Goal: Task Accomplishment & Management: Use online tool/utility

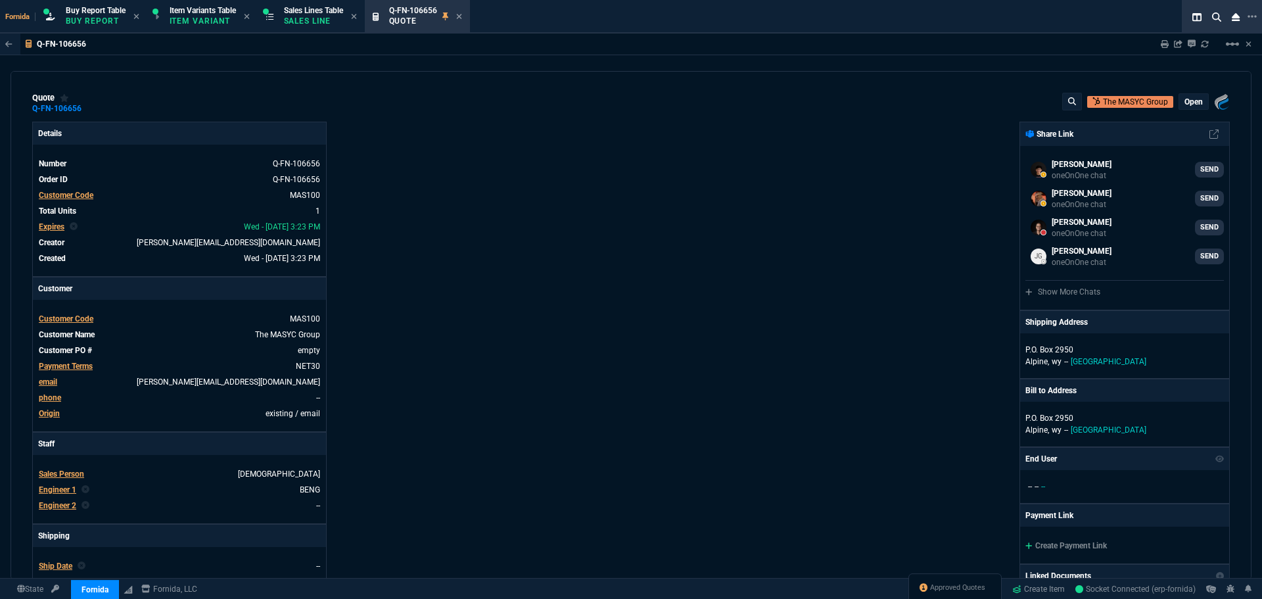
select select "1: BROV"
click at [316, 21] on p "Sales Line" at bounding box center [313, 21] width 59 height 11
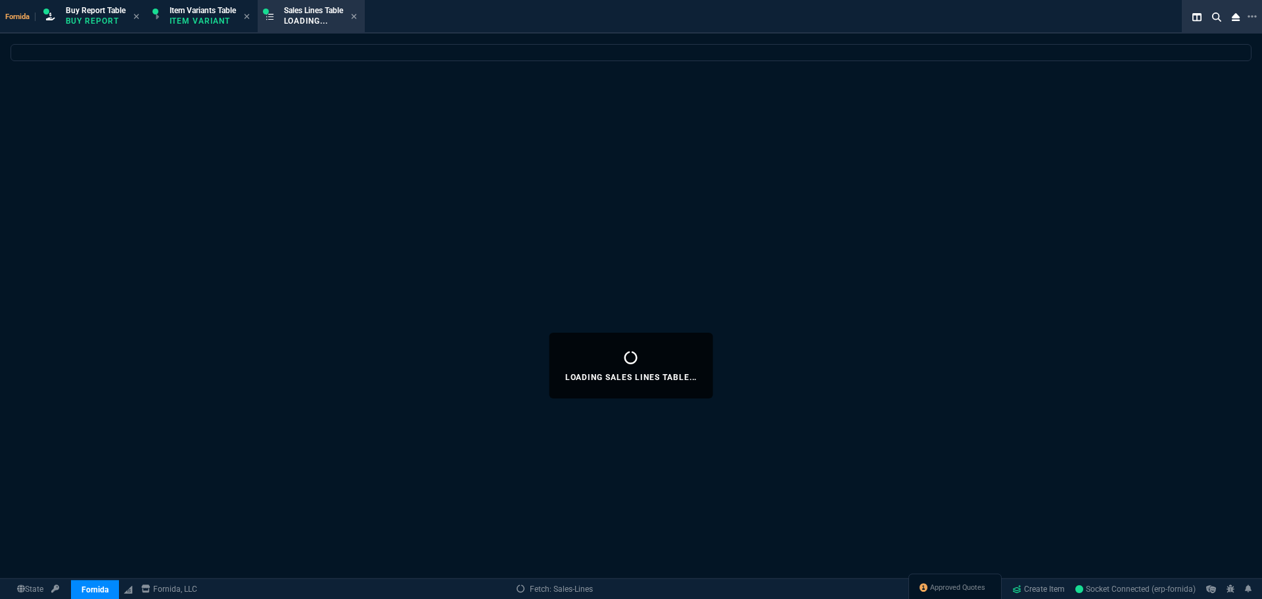
select select
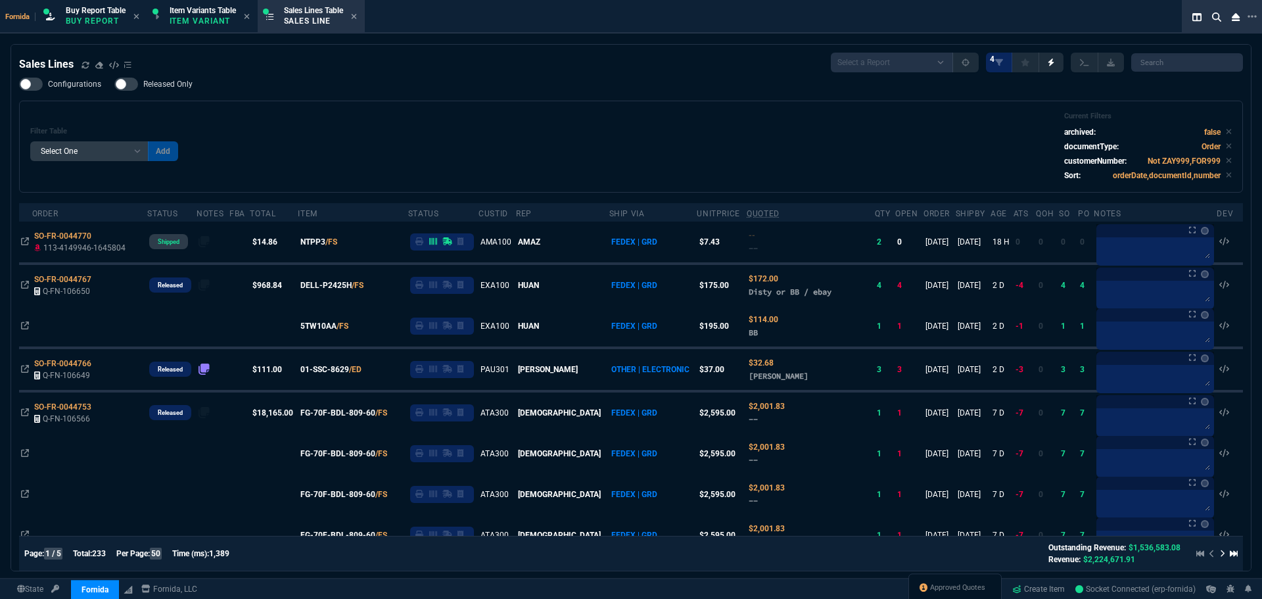
click at [372, 116] on div "Filter Table Select One Add Filter () Age () ATS () Cond (itemVariantCode) Cust…" at bounding box center [631, 147] width 1202 height 70
click at [86, 64] on icon at bounding box center [85, 64] width 7 height 7
click at [82, 68] on icon at bounding box center [85, 64] width 7 height 7
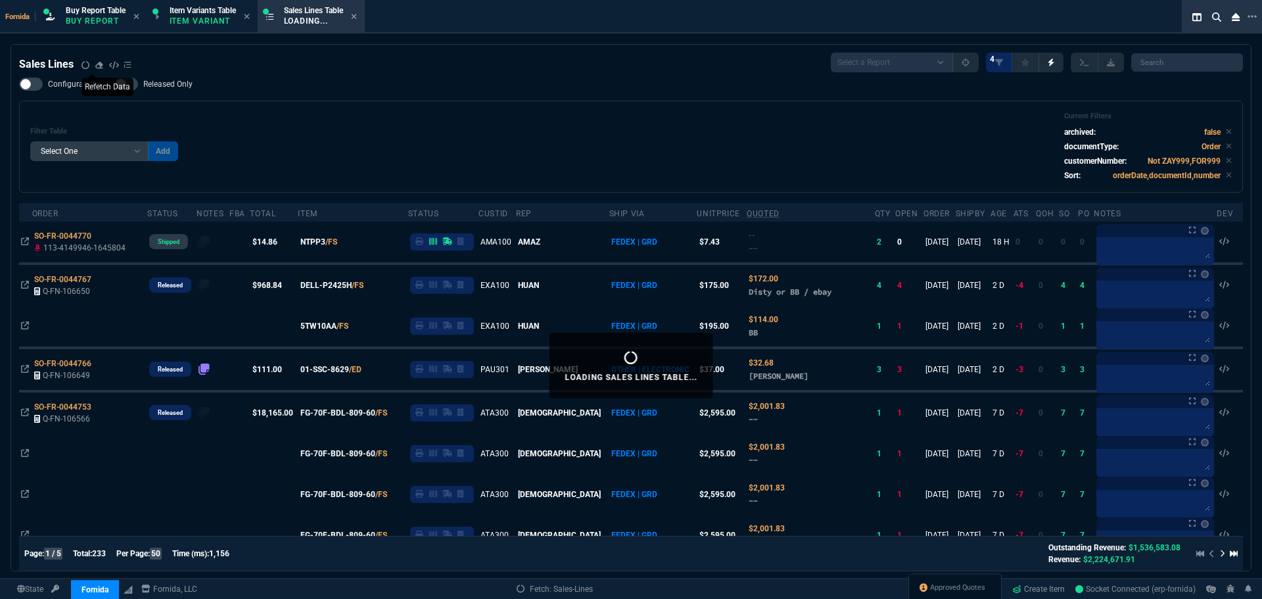
click at [575, 164] on div "Filter Table Select One Add Filter () Age () ATS () Cond (itemVariantCode) Cust…" at bounding box center [631, 147] width 1202 height 70
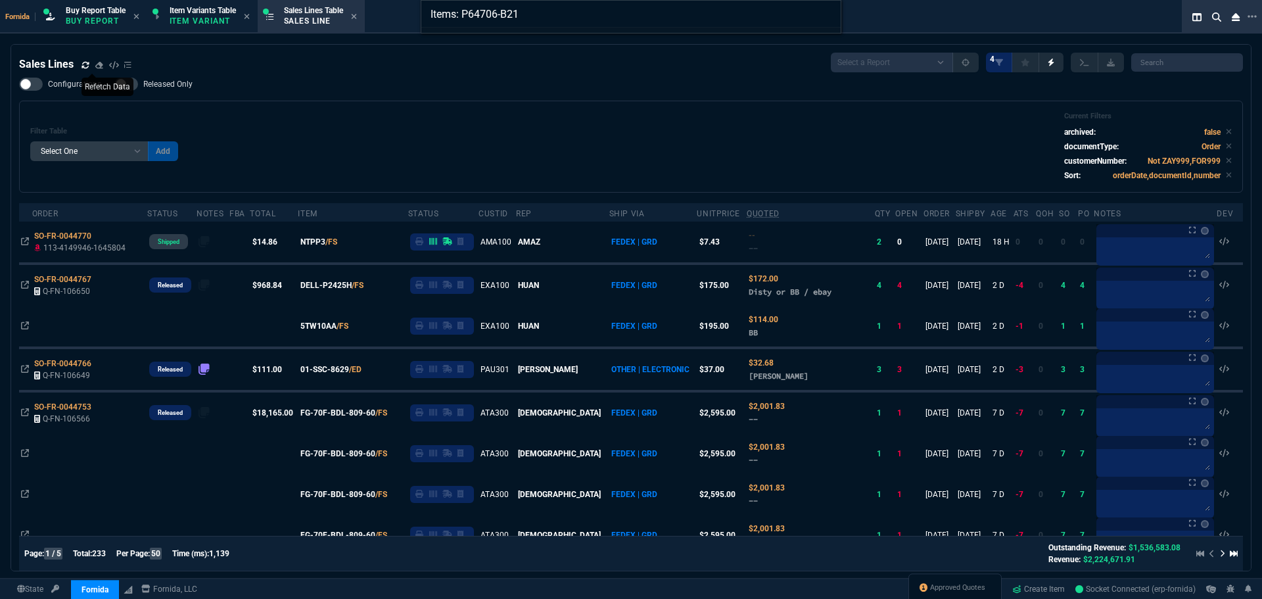
type input "Items: P64706-B21"
click at [588, 77] on div "Items: P64706-B21" at bounding box center [631, 299] width 1262 height 599
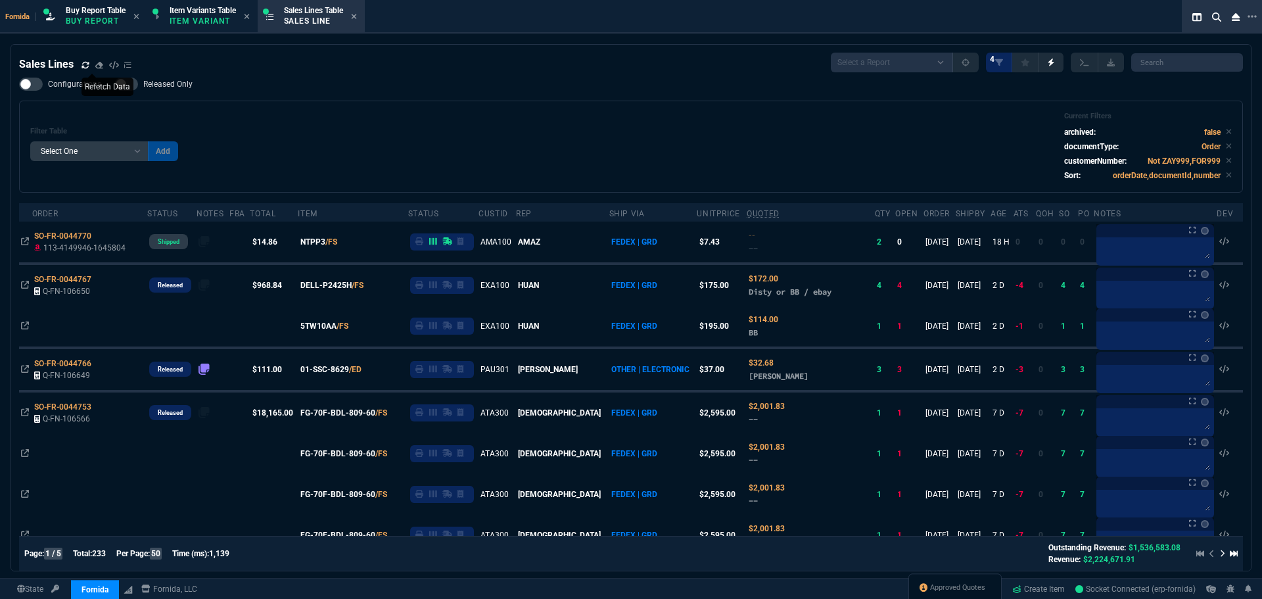
click at [823, 598] on div "State Fornida ZaynTek Fornida Fornida, LLC Approved Quotes Create Item Socket C…" at bounding box center [631, 589] width 1262 height 32
click at [276, 114] on div "Filter Table Select One Add Filter () Age () ATS () Cond (itemVariantCode) Cust…" at bounding box center [631, 147] width 1202 height 70
drag, startPoint x: 937, startPoint y: 580, endPoint x: 892, endPoint y: 546, distance: 57.2
click at [937, 580] on div "Approved Quotes" at bounding box center [955, 589] width 93 height 32
click at [943, 588] on span "Approved Quotes" at bounding box center [957, 587] width 55 height 11
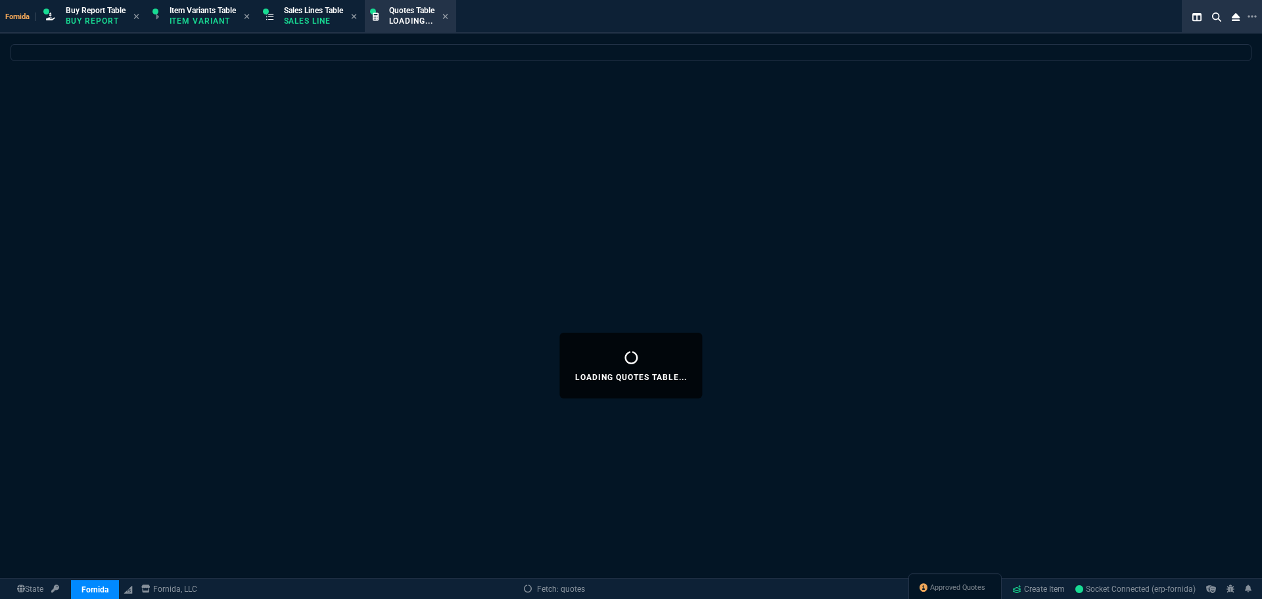
select select
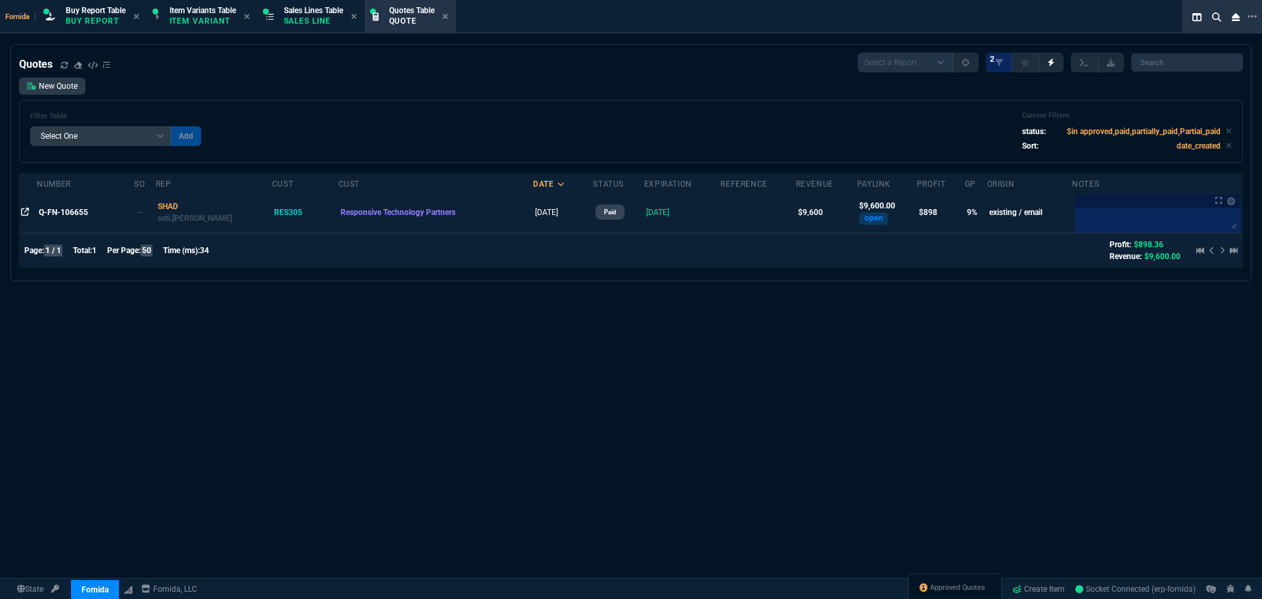
click at [28, 212] on icon at bounding box center [25, 212] width 8 height 8
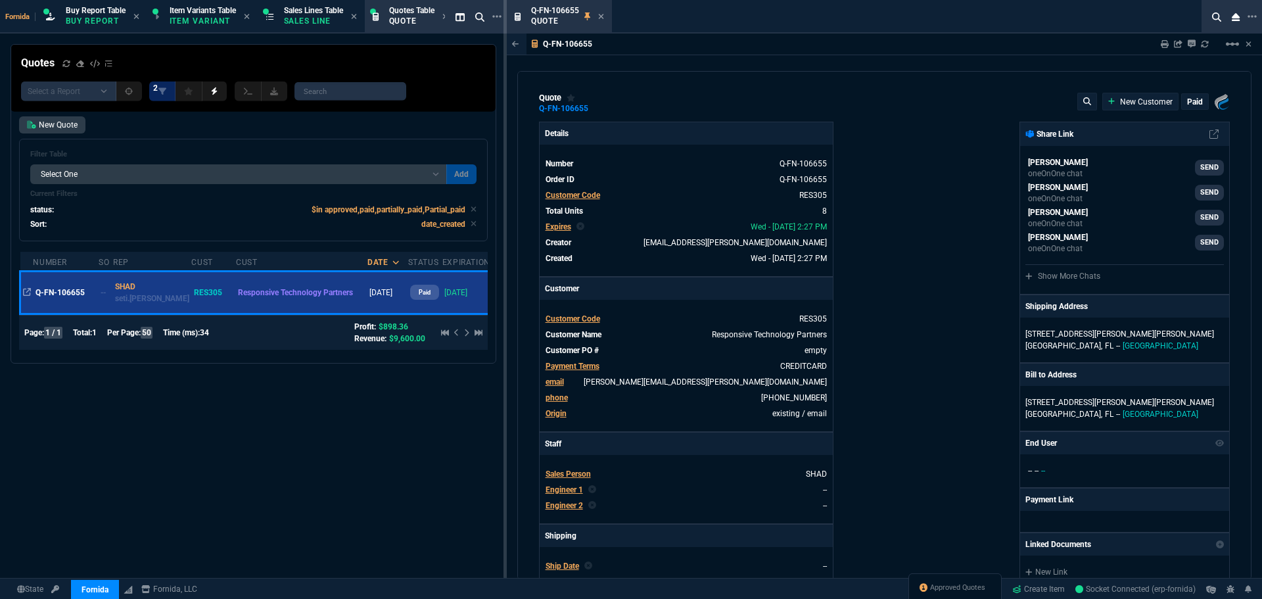
type input "14"
type input "169"
type input "1661.97"
type input "28"
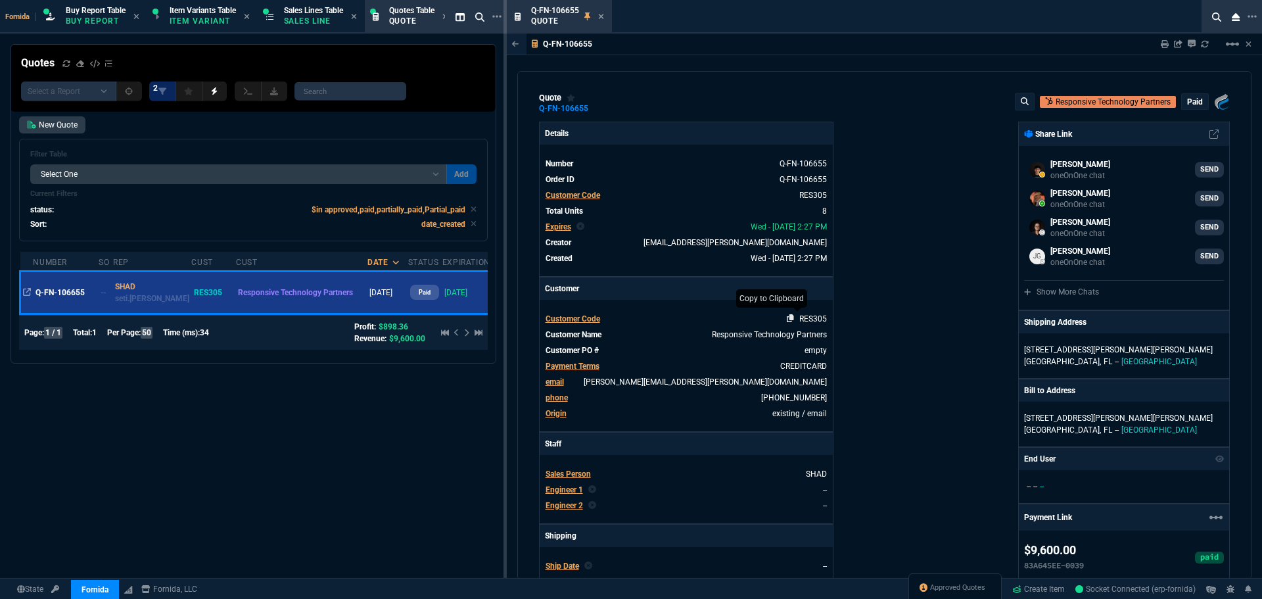
click at [790, 321] on icon at bounding box center [790, 318] width 7 height 8
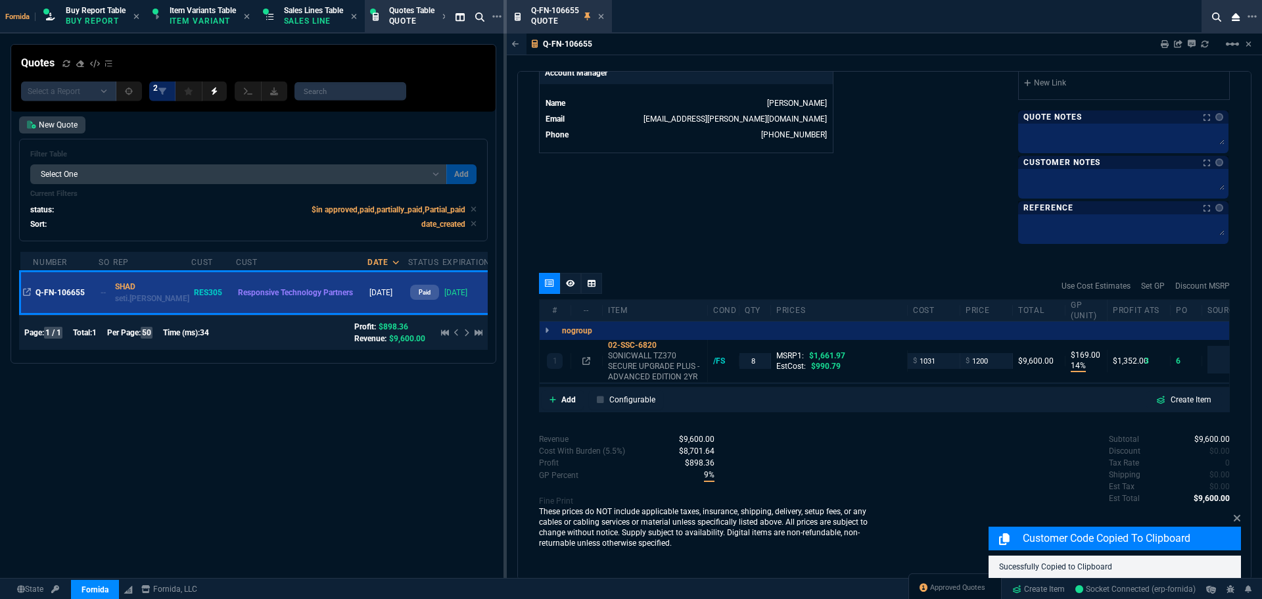
scroll to position [651, 0]
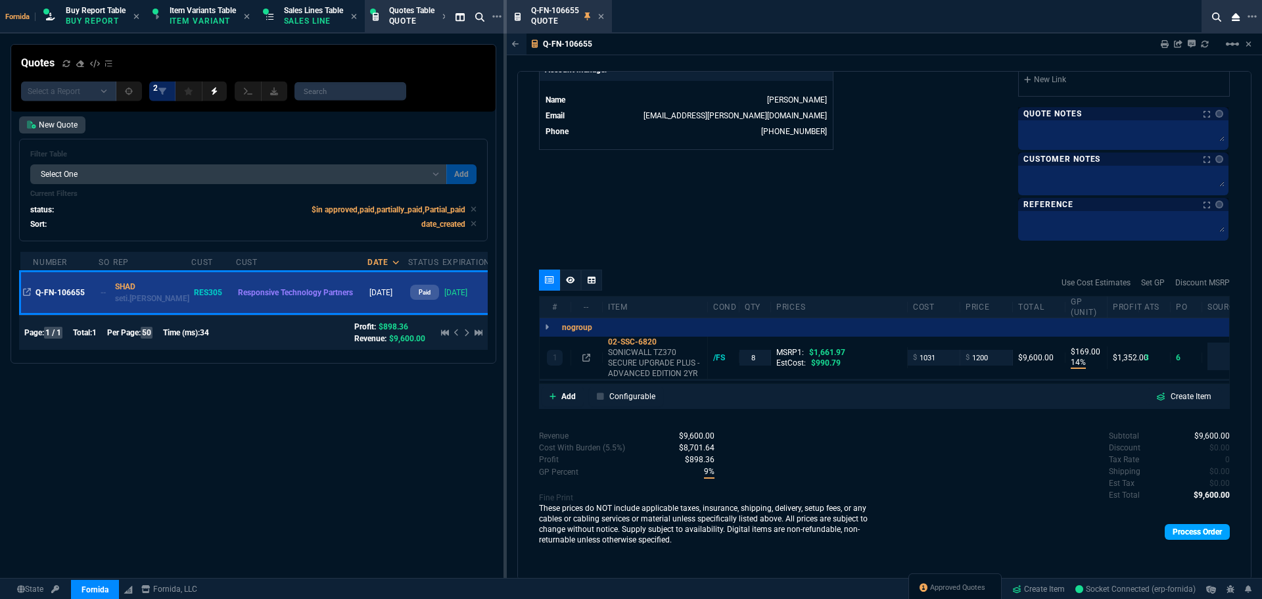
click at [1168, 528] on link "Process Order" at bounding box center [1197, 532] width 65 height 16
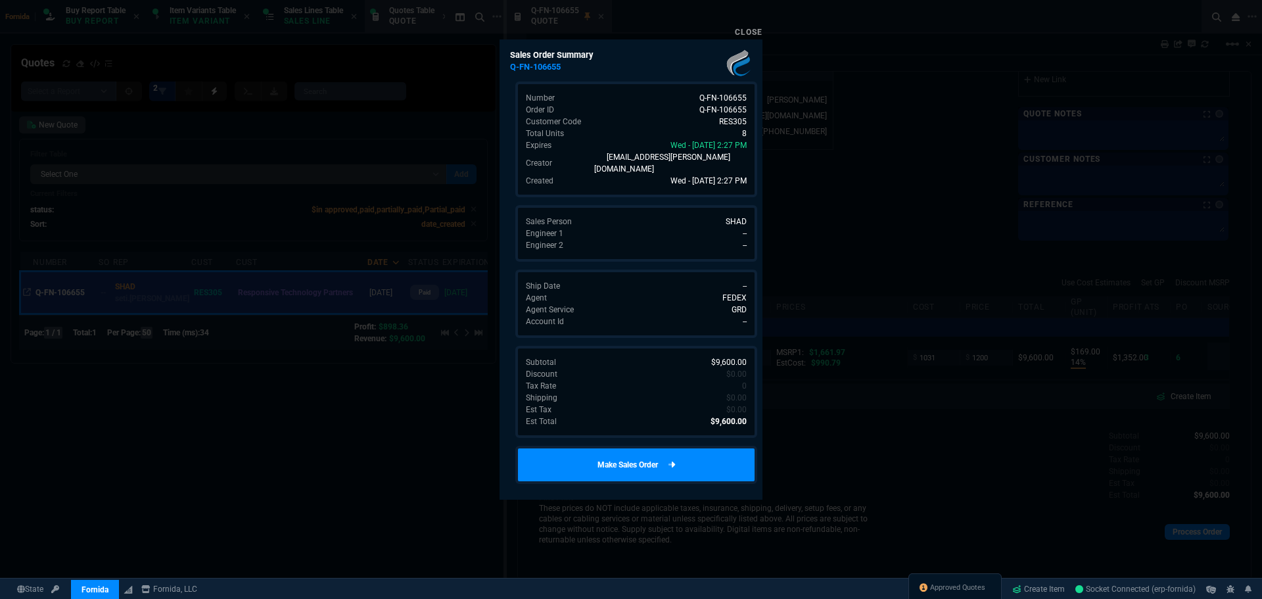
click at [722, 457] on link "Make Sales Order" at bounding box center [636, 465] width 242 height 38
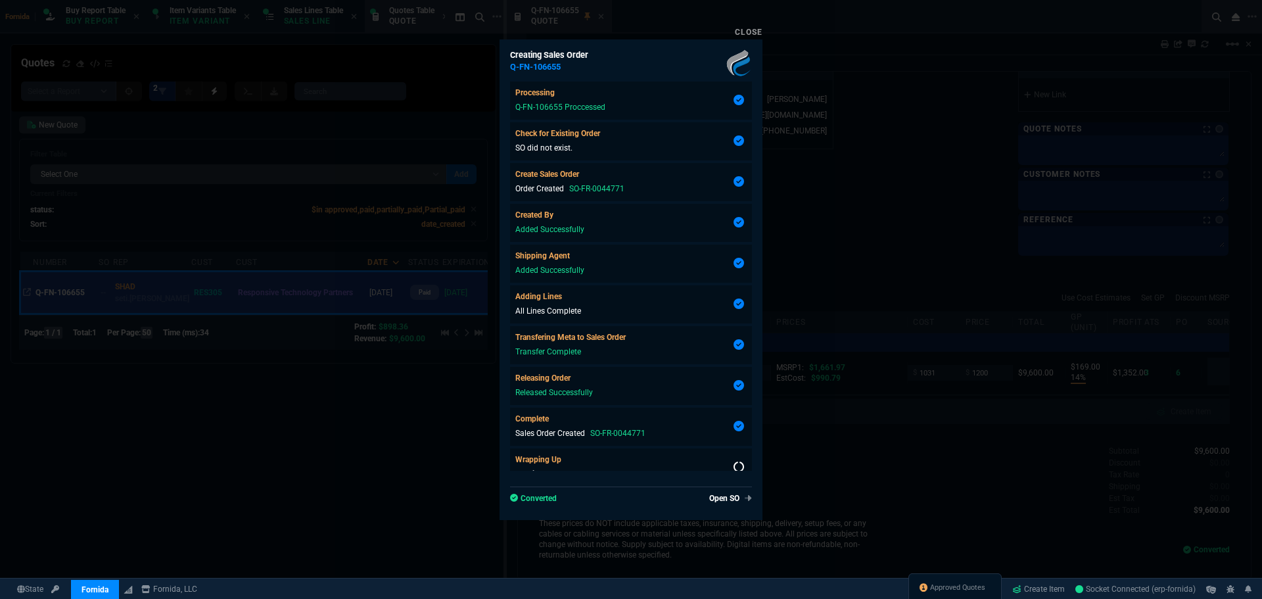
scroll to position [18, 0]
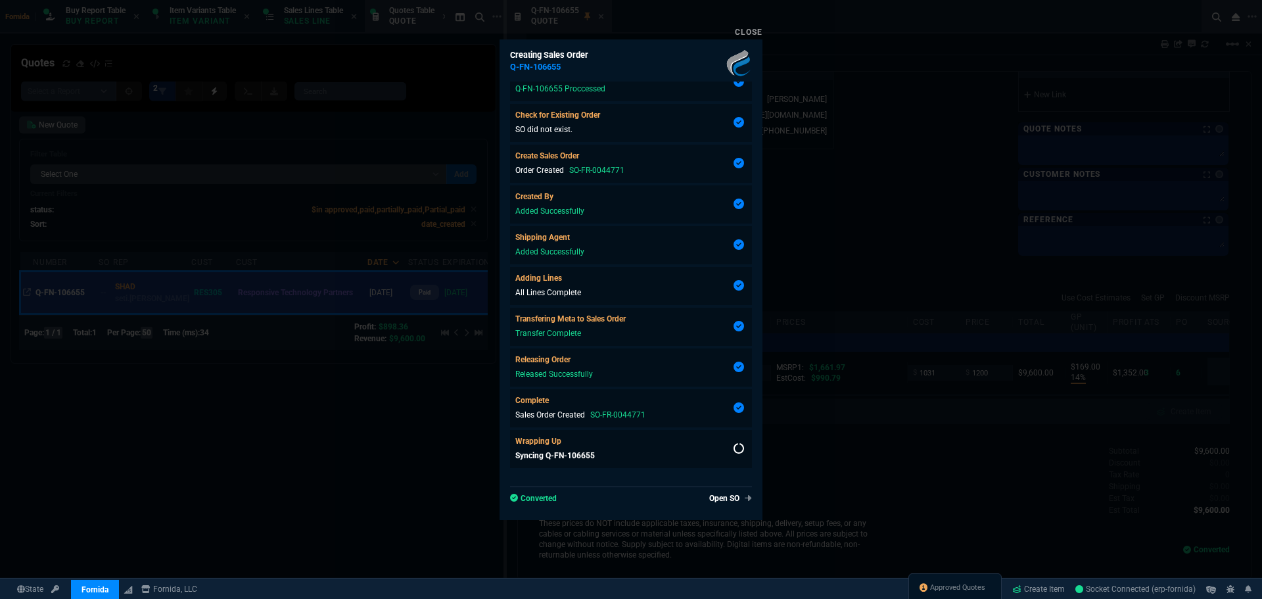
type input "14"
type input "169"
type input "28"
click at [957, 302] on div at bounding box center [631, 299] width 1262 height 599
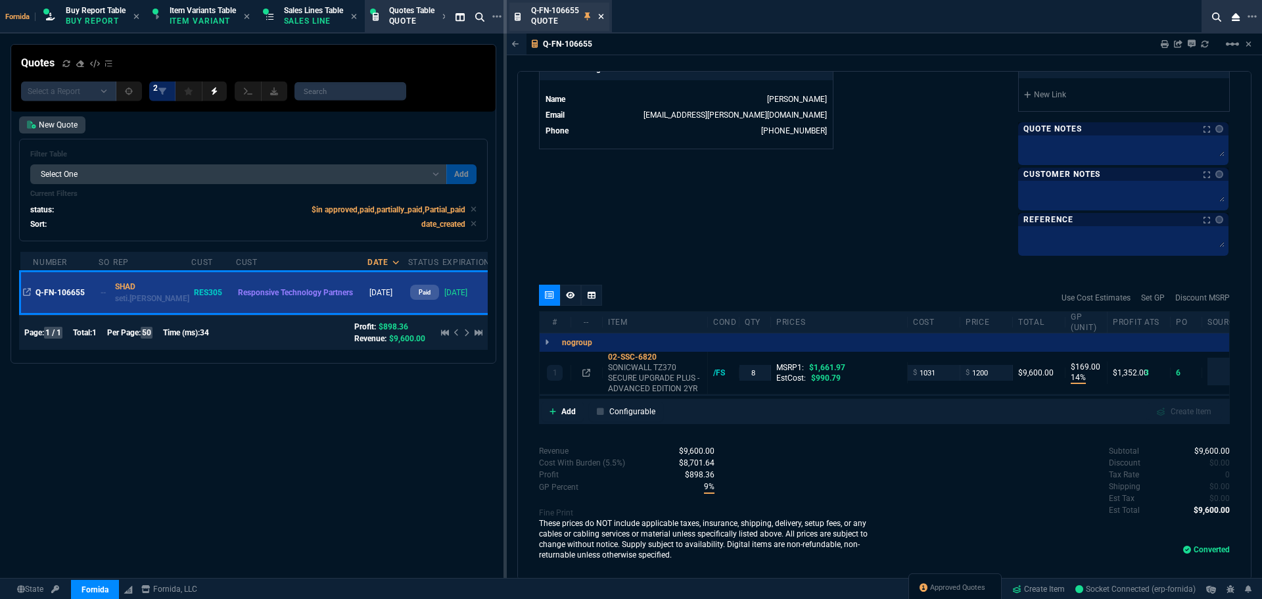
click at [600, 16] on icon at bounding box center [601, 16] width 6 height 8
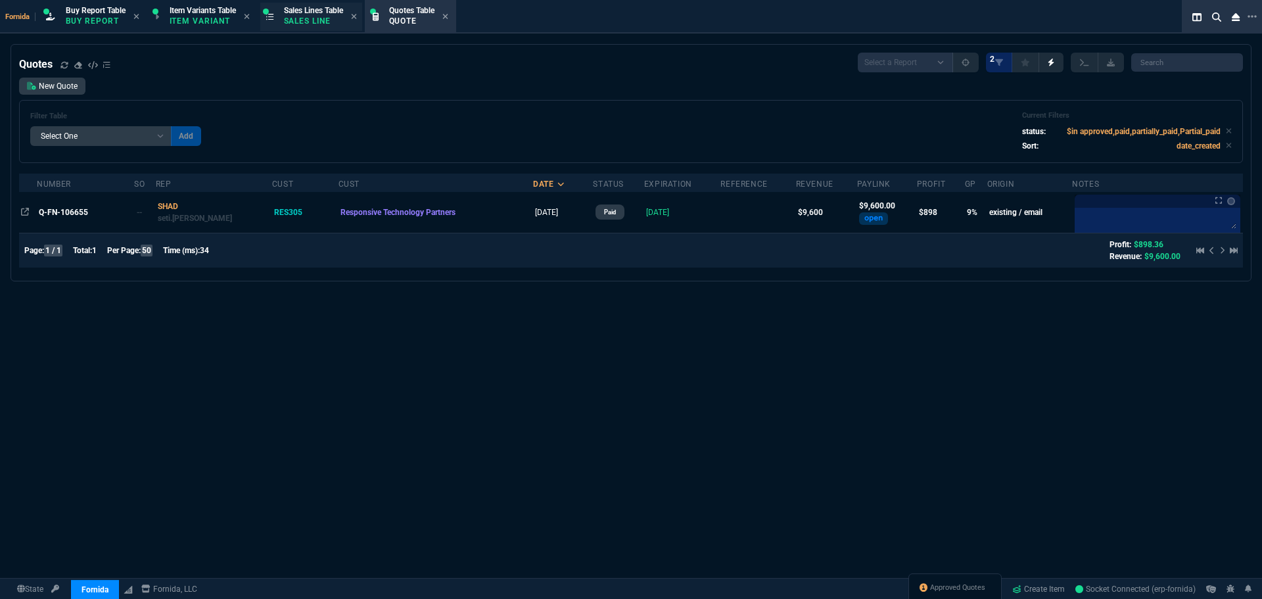
click at [303, 20] on p "Sales Line" at bounding box center [313, 21] width 59 height 11
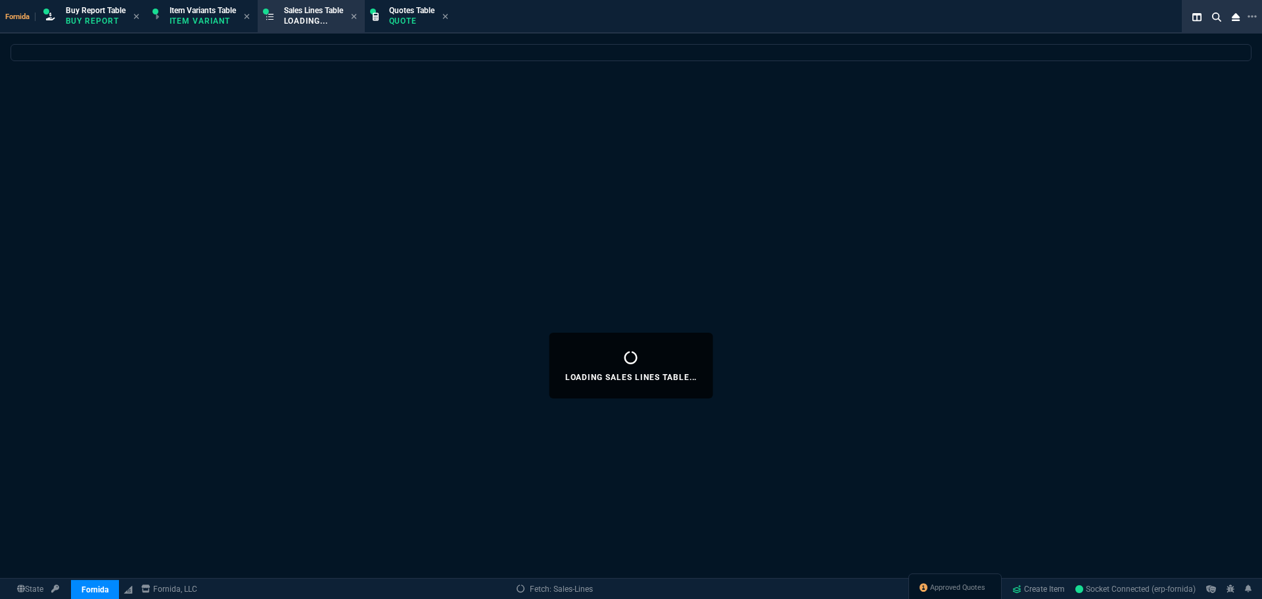
click at [448, 18] on icon at bounding box center [445, 16] width 6 height 8
select select
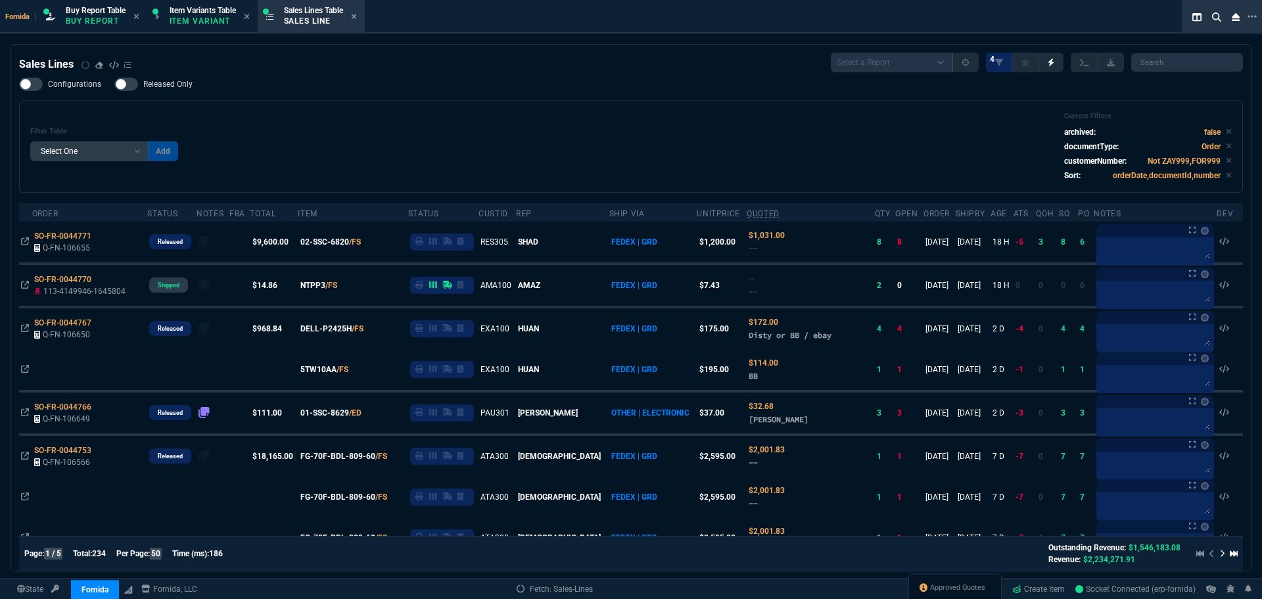
click at [952, 579] on div "Approved Quotes" at bounding box center [955, 589] width 93 height 32
click at [964, 585] on span "Approved Quotes" at bounding box center [957, 587] width 55 height 11
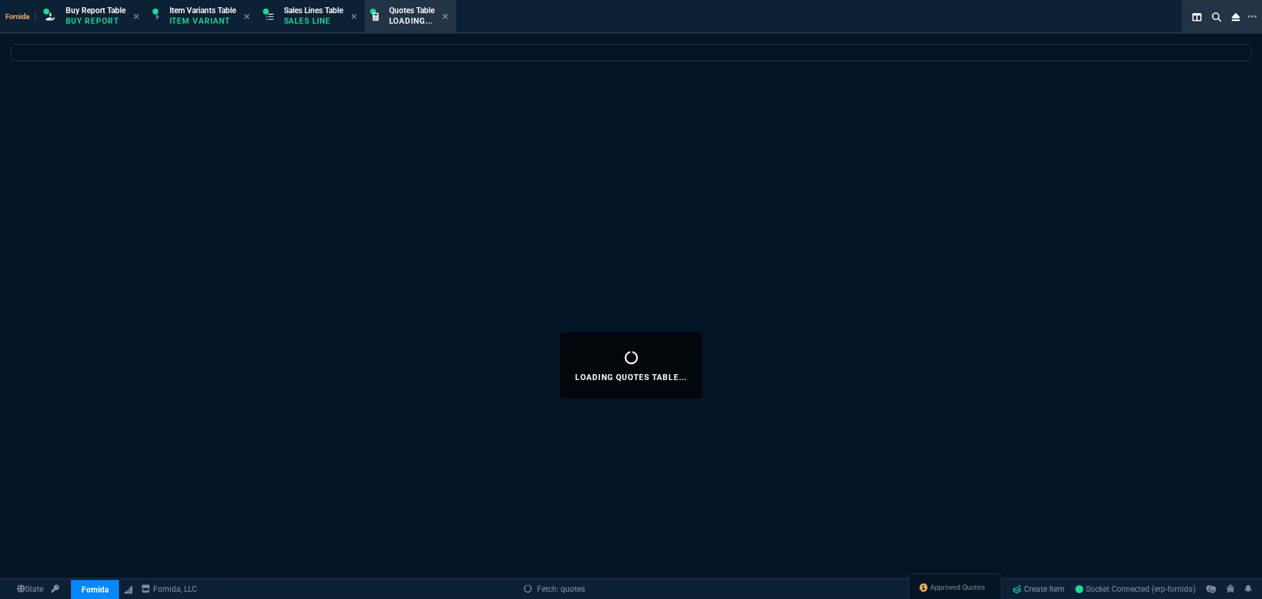
select select
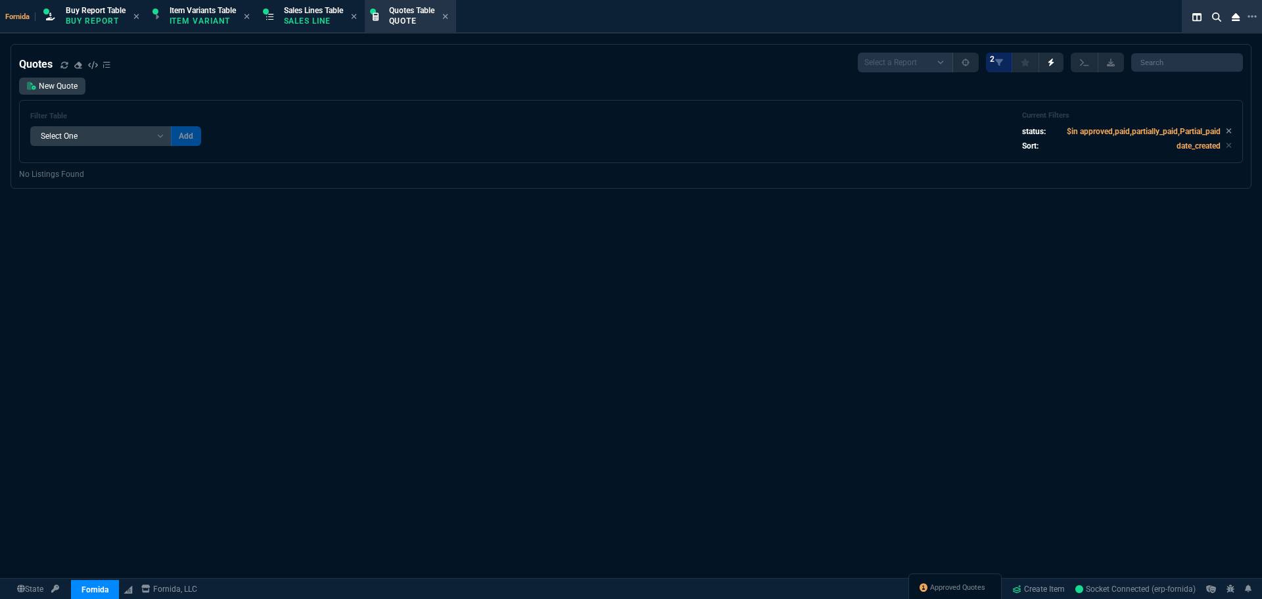
drag, startPoint x: 1223, startPoint y: 132, endPoint x: 1171, endPoint y: 126, distance: 52.9
click at [1227, 132] on icon at bounding box center [1229, 131] width 5 height 5
click at [343, 26] on div "Sales Lines Table Sales Line" at bounding box center [313, 16] width 59 height 23
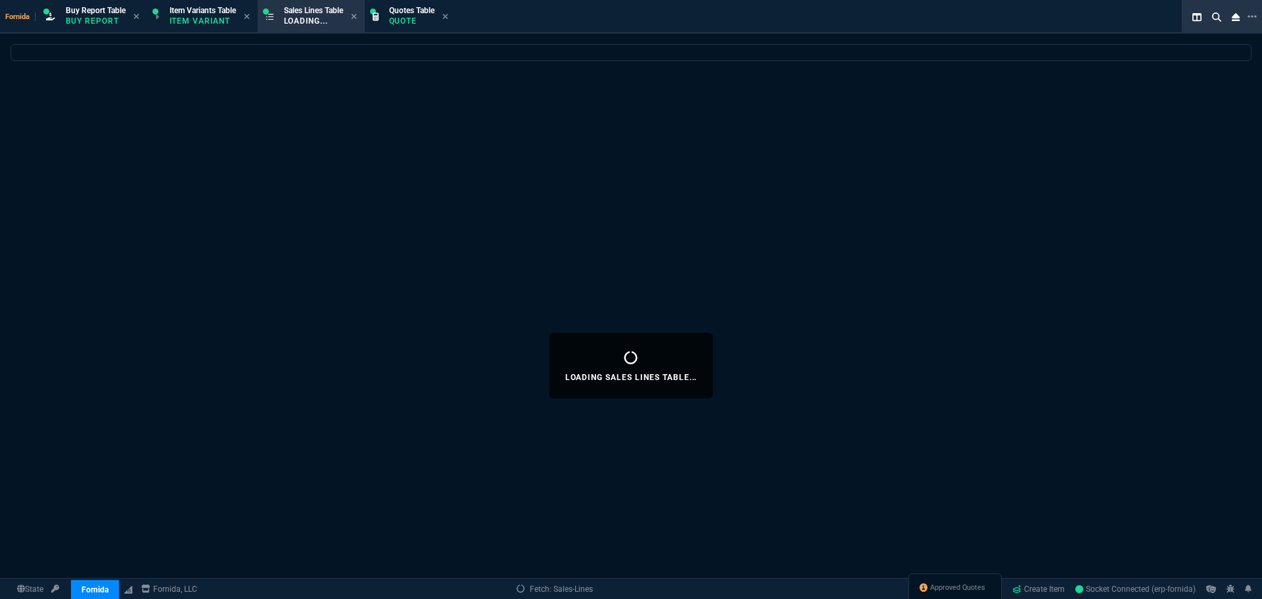
select select
